Goal: Find specific page/section: Find specific page/section

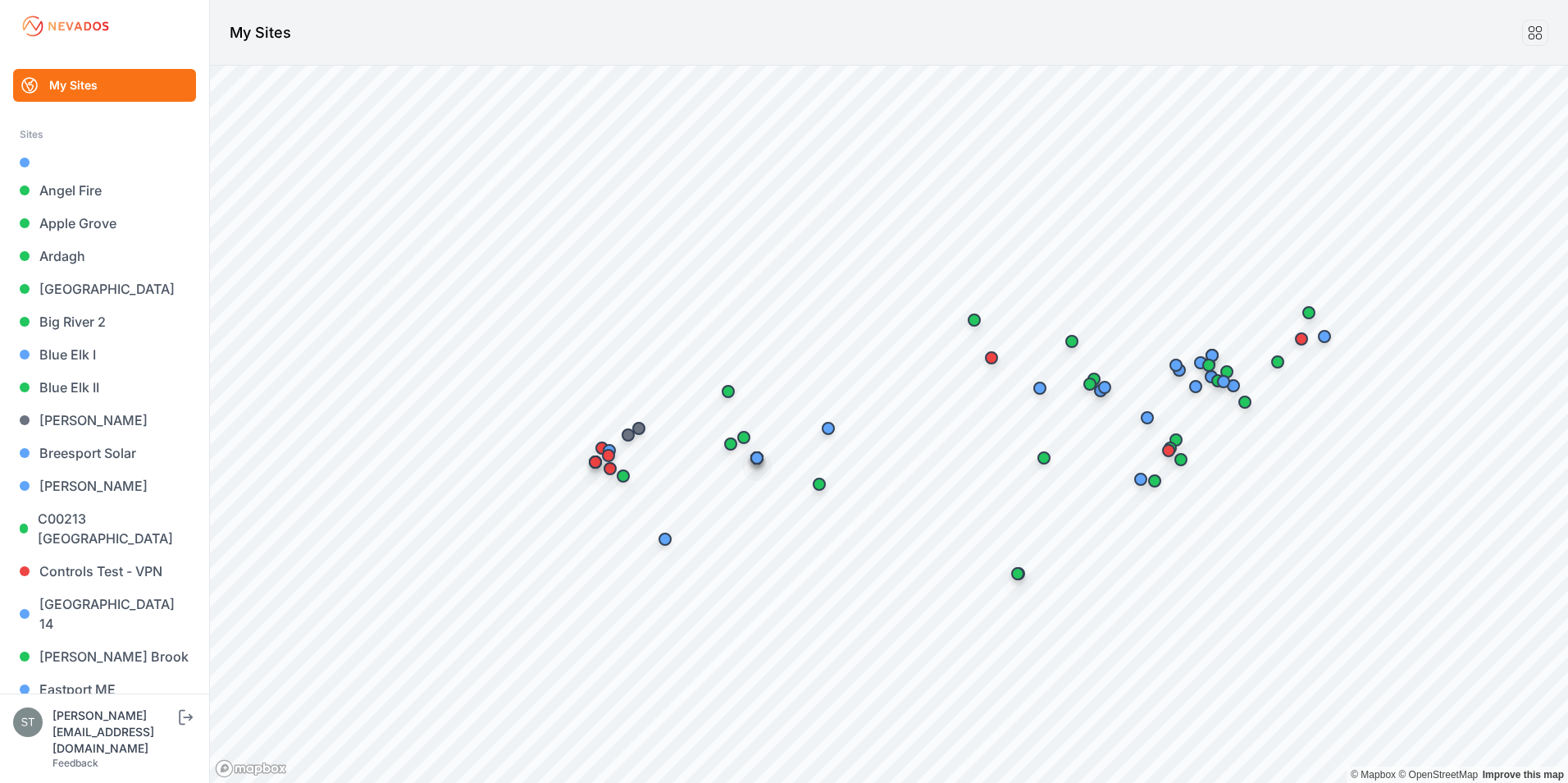
scroll to position [722, 0]
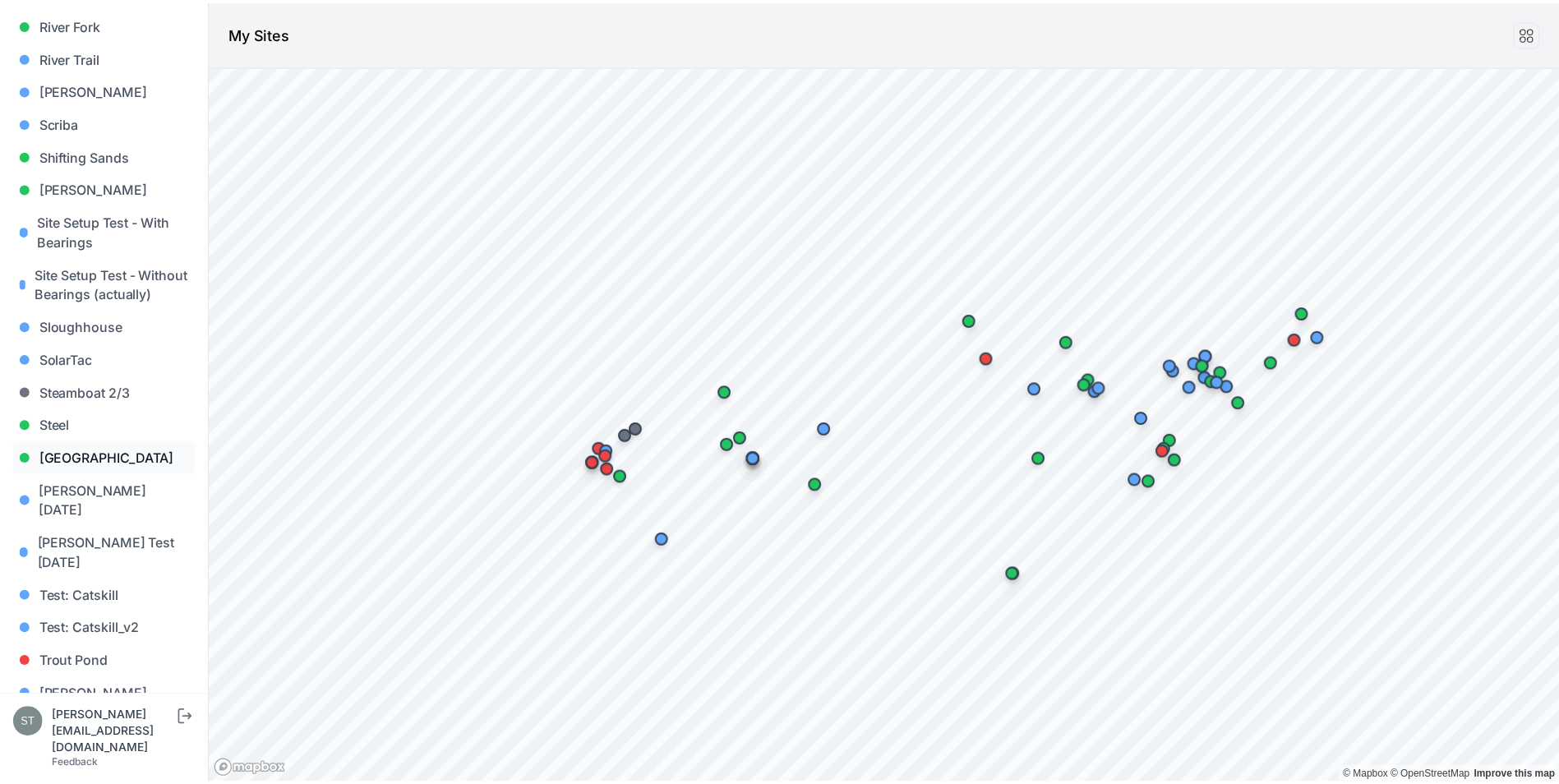
scroll to position [1544, 0]
click at [80, 675] on link "[PERSON_NAME]" at bounding box center [105, 691] width 184 height 33
